Goal: Task Accomplishment & Management: Manage account settings

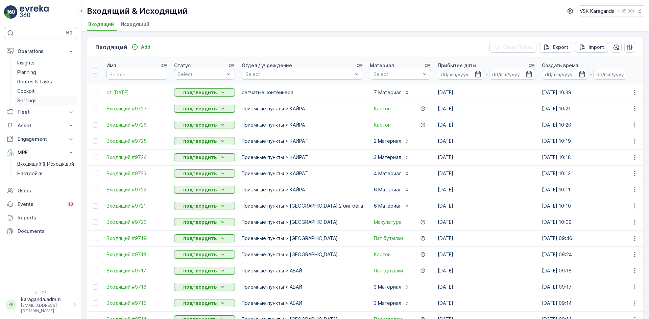
click at [21, 100] on p "Settings" at bounding box center [26, 100] width 19 height 7
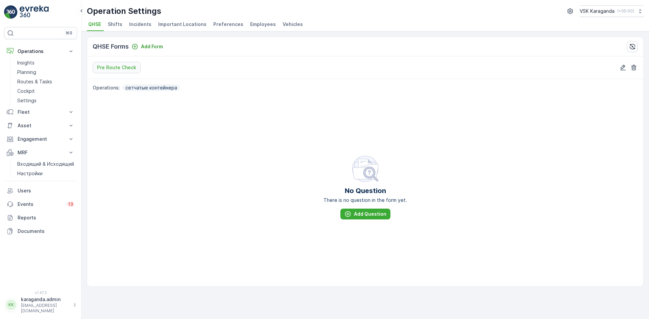
click at [258, 24] on span "Employees" at bounding box center [263, 24] width 26 height 7
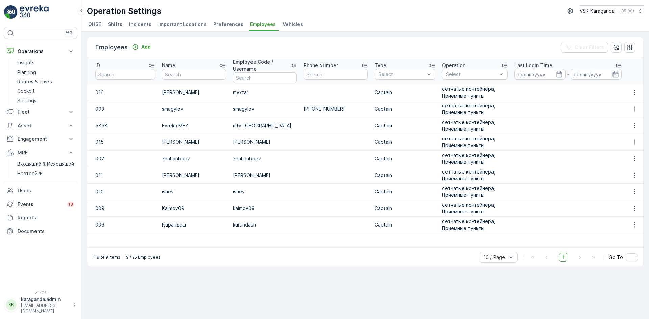
click at [222, 24] on span "Preferences" at bounding box center [228, 24] width 30 height 7
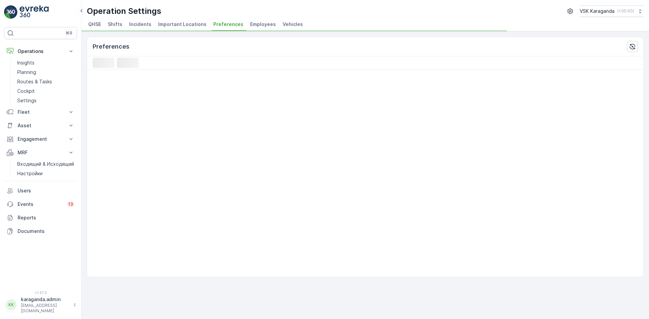
drag, startPoint x: 249, startPoint y: 22, endPoint x: 246, endPoint y: 24, distance: 4.0
click at [250, 22] on span "Employees" at bounding box center [263, 24] width 26 height 7
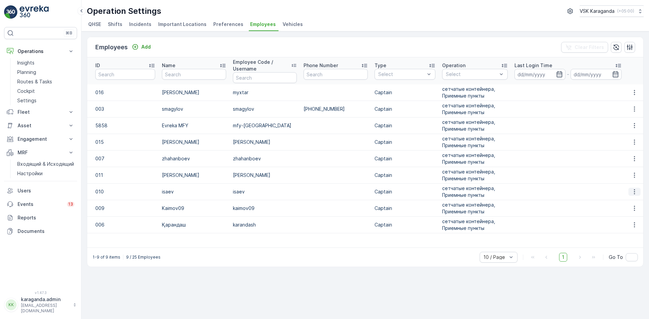
click at [633, 193] on icon "button" at bounding box center [634, 191] width 7 height 7
click at [634, 201] on span "Edit" at bounding box center [634, 202] width 9 height 7
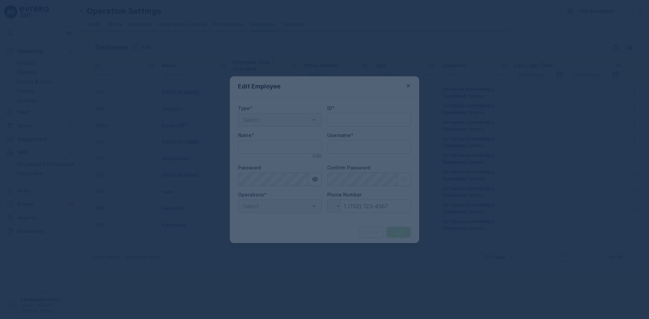
type input "myxtar"
type input "010"
type input "isaev"
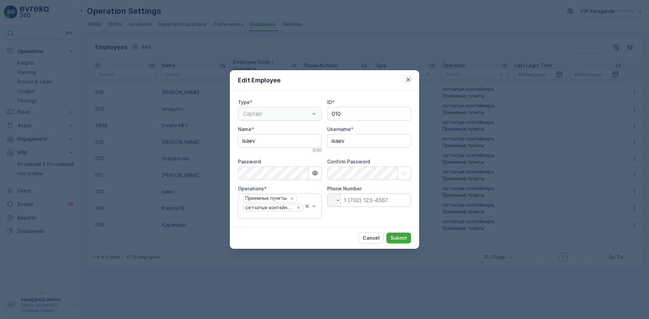
click at [407, 83] on icon "button" at bounding box center [408, 79] width 7 height 7
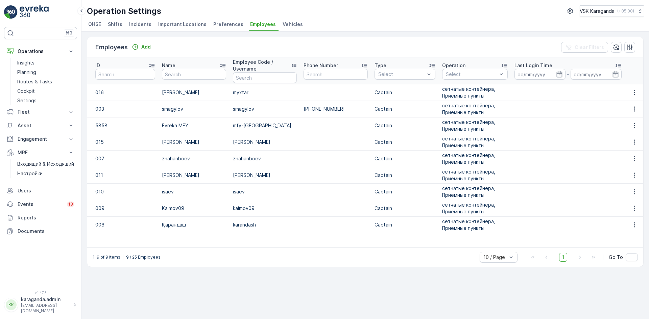
click at [283, 24] on span "Vehicles" at bounding box center [292, 24] width 20 height 7
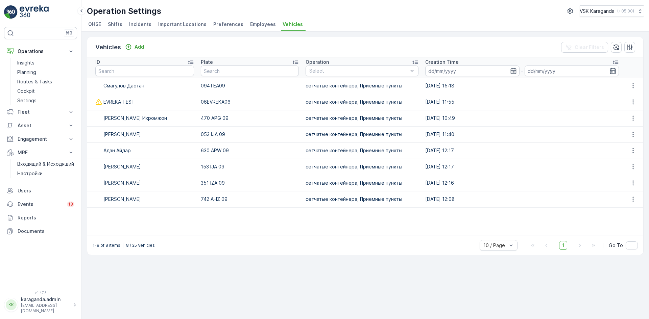
click at [250, 27] on span "Employees" at bounding box center [263, 24] width 26 height 7
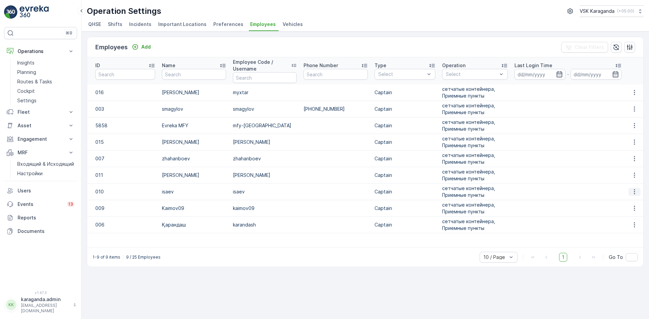
click at [634, 190] on icon "button" at bounding box center [633, 191] width 1 height 5
click at [632, 210] on span "Delete" at bounding box center [638, 211] width 16 height 7
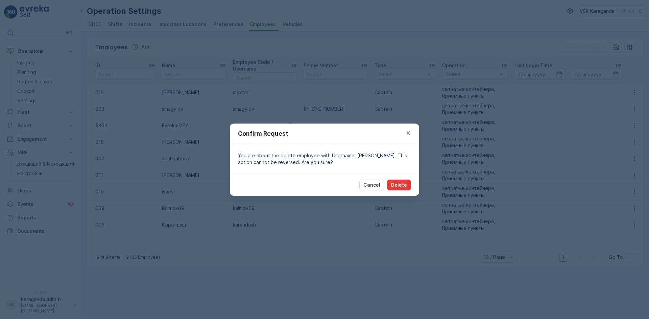
click at [395, 184] on p "Delete" at bounding box center [399, 185] width 16 height 7
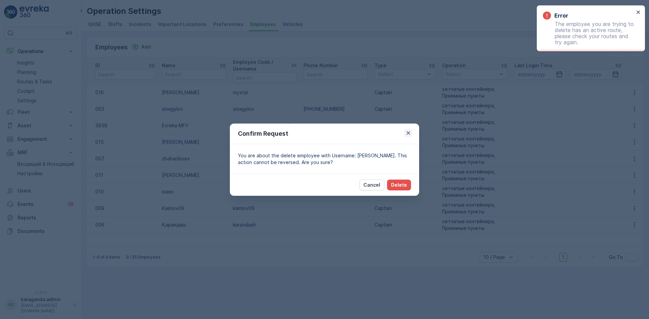
click at [406, 132] on icon "button" at bounding box center [408, 133] width 7 height 7
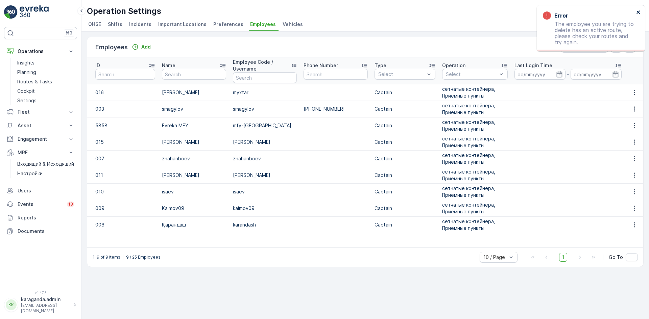
click at [639, 13] on icon "close" at bounding box center [638, 11] width 5 height 5
click at [282, 23] on span "Vehicles" at bounding box center [292, 24] width 20 height 7
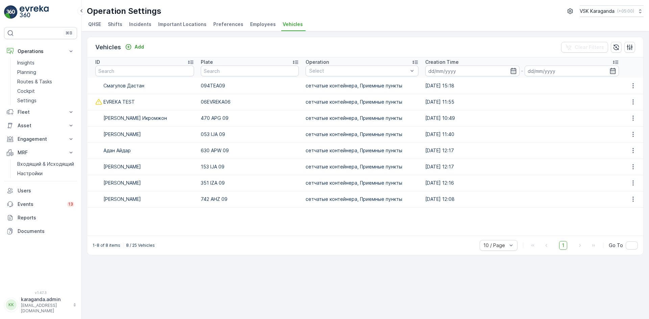
click at [250, 25] on span "Employees" at bounding box center [263, 24] width 26 height 7
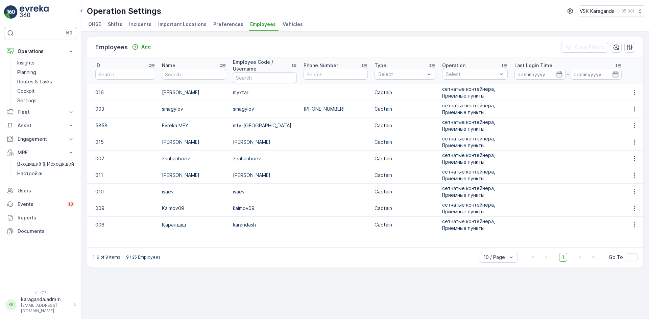
click at [227, 24] on span "Preferences" at bounding box center [228, 24] width 30 height 7
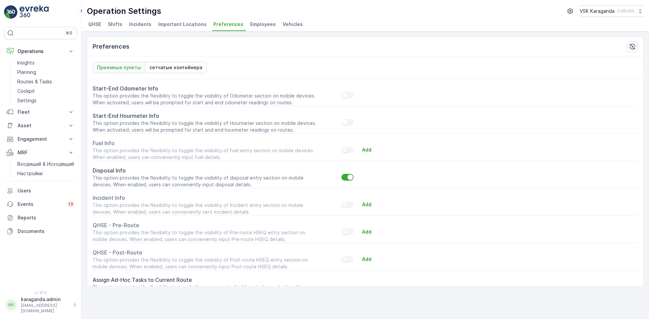
click at [174, 24] on span "Important Locations" at bounding box center [182, 24] width 48 height 7
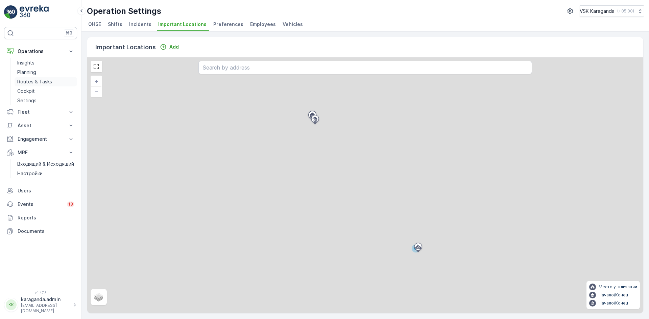
click at [29, 83] on p "Routes & Tasks" at bounding box center [34, 81] width 35 height 7
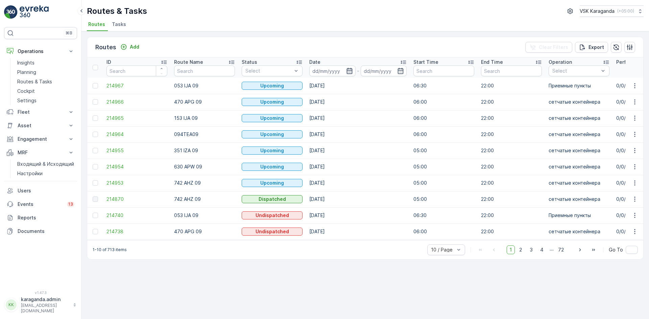
click at [347, 72] on icon "button" at bounding box center [349, 71] width 6 height 6
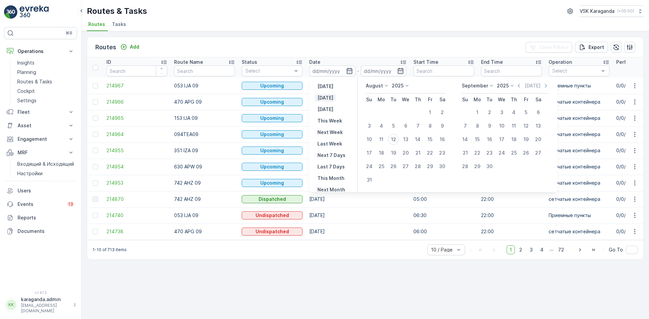
click at [326, 99] on p "Today" at bounding box center [325, 98] width 16 height 7
type input "[DATE]"
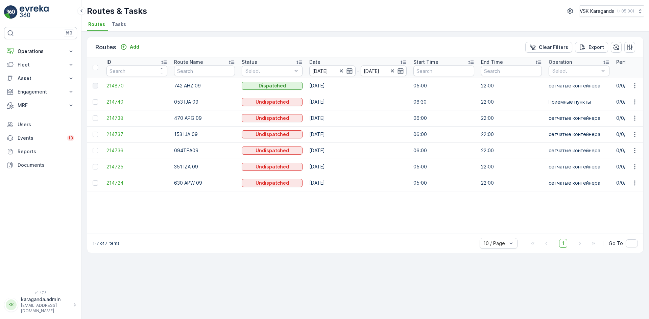
click at [111, 86] on span "214870" at bounding box center [136, 85] width 61 height 7
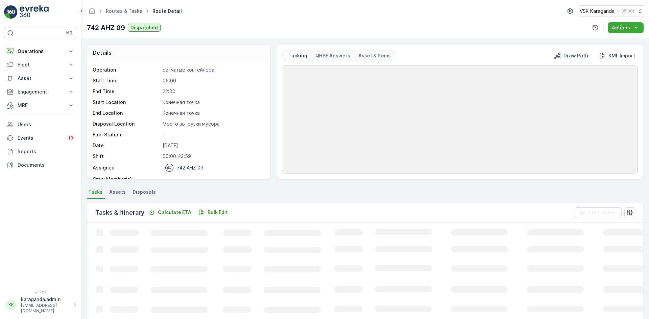
click at [145, 192] on span "Disposals" at bounding box center [143, 192] width 23 height 7
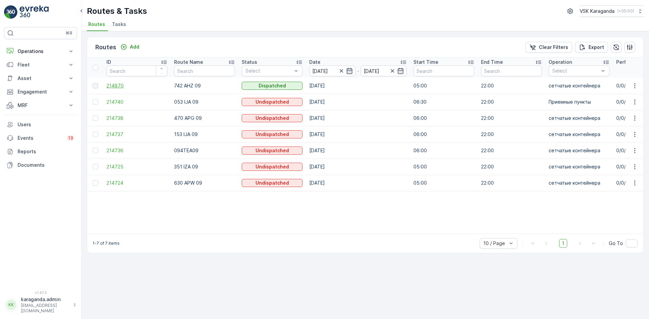
click at [109, 85] on span "214870" at bounding box center [136, 85] width 61 height 7
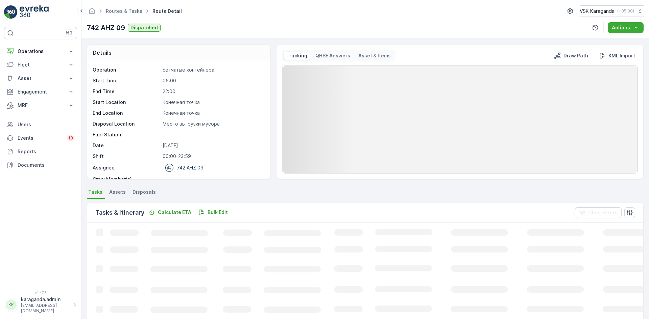
click at [152, 191] on span "Disposals" at bounding box center [143, 192] width 23 height 7
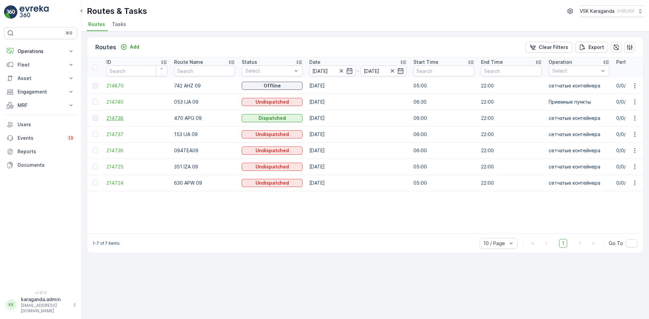
click at [116, 116] on span "214738" at bounding box center [136, 118] width 61 height 7
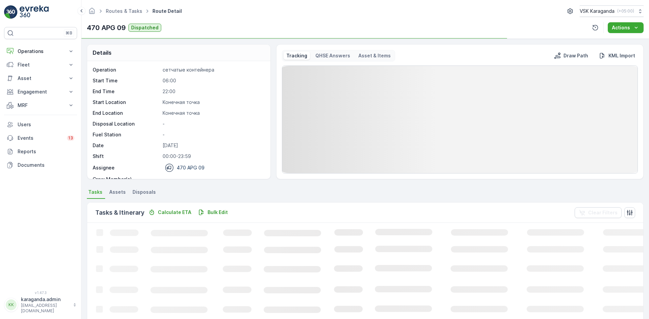
click at [138, 193] on span "Disposals" at bounding box center [143, 192] width 23 height 7
